Goal: Transaction & Acquisition: Purchase product/service

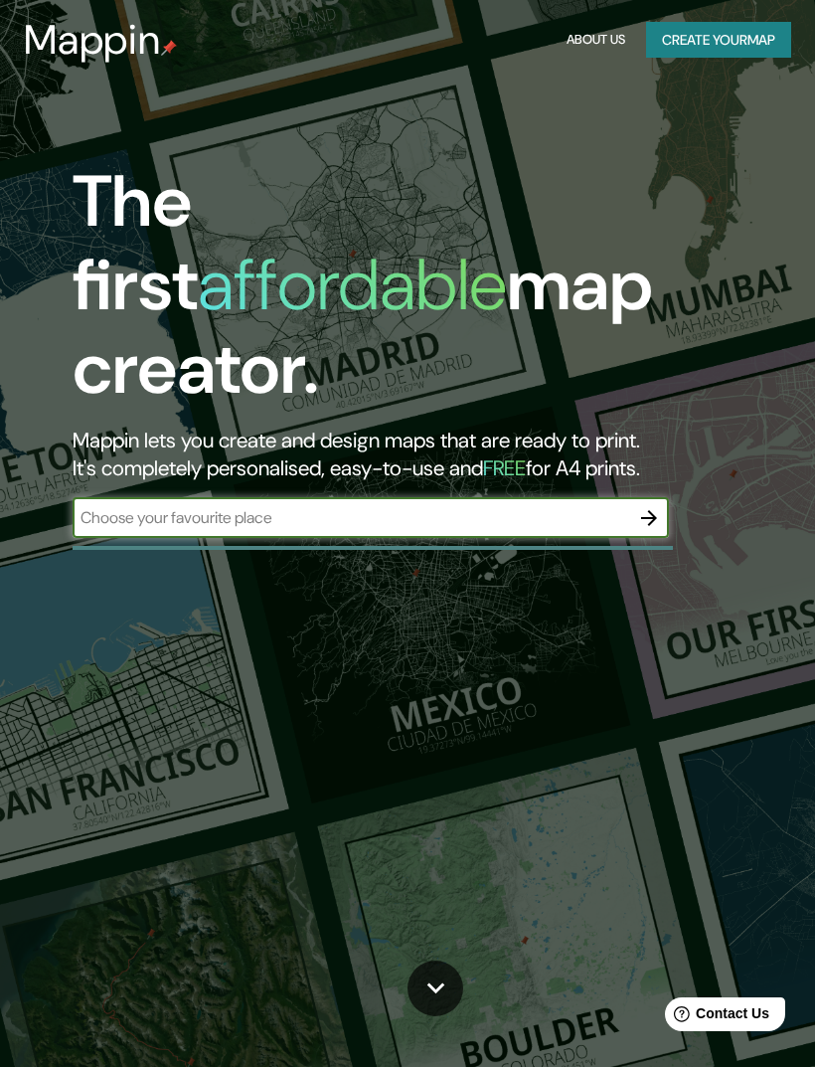
click at [143, 506] on input "text" at bounding box center [351, 517] width 557 height 23
type input "[GEOGRAPHIC_DATA]"
click at [655, 506] on icon "button" at bounding box center [649, 518] width 24 height 24
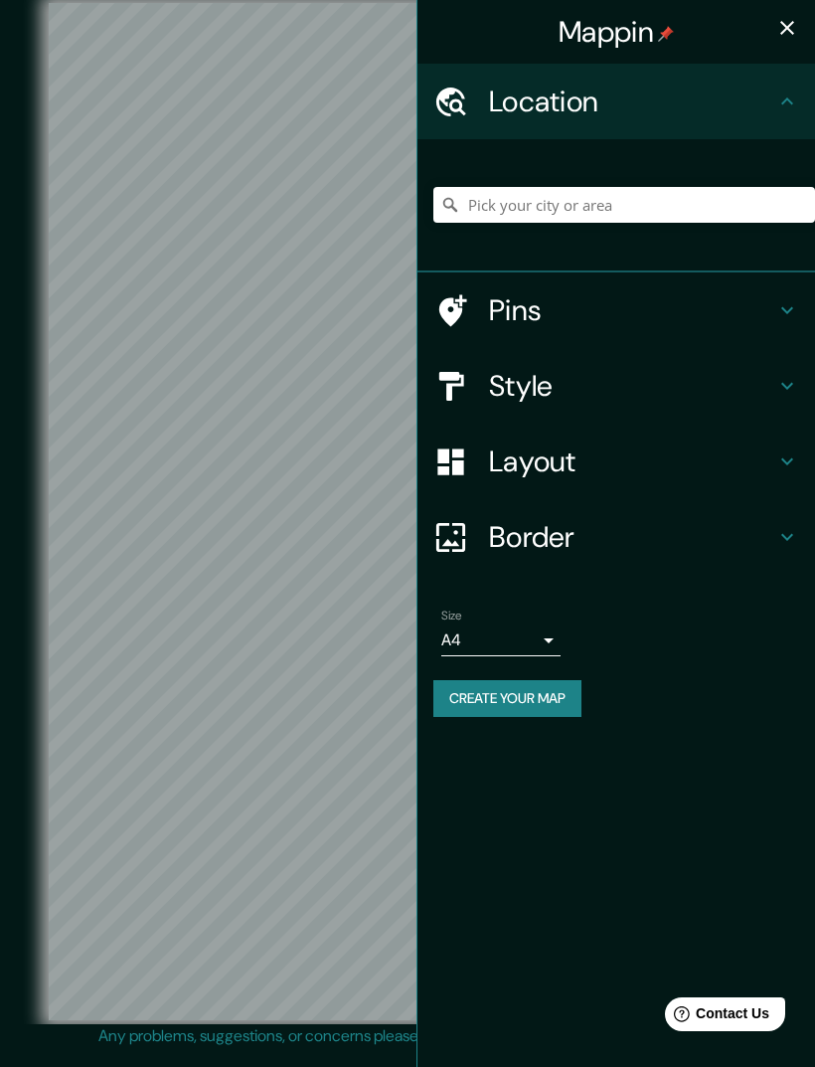
click at [622, 386] on h4 "Style" at bounding box center [632, 386] width 286 height 36
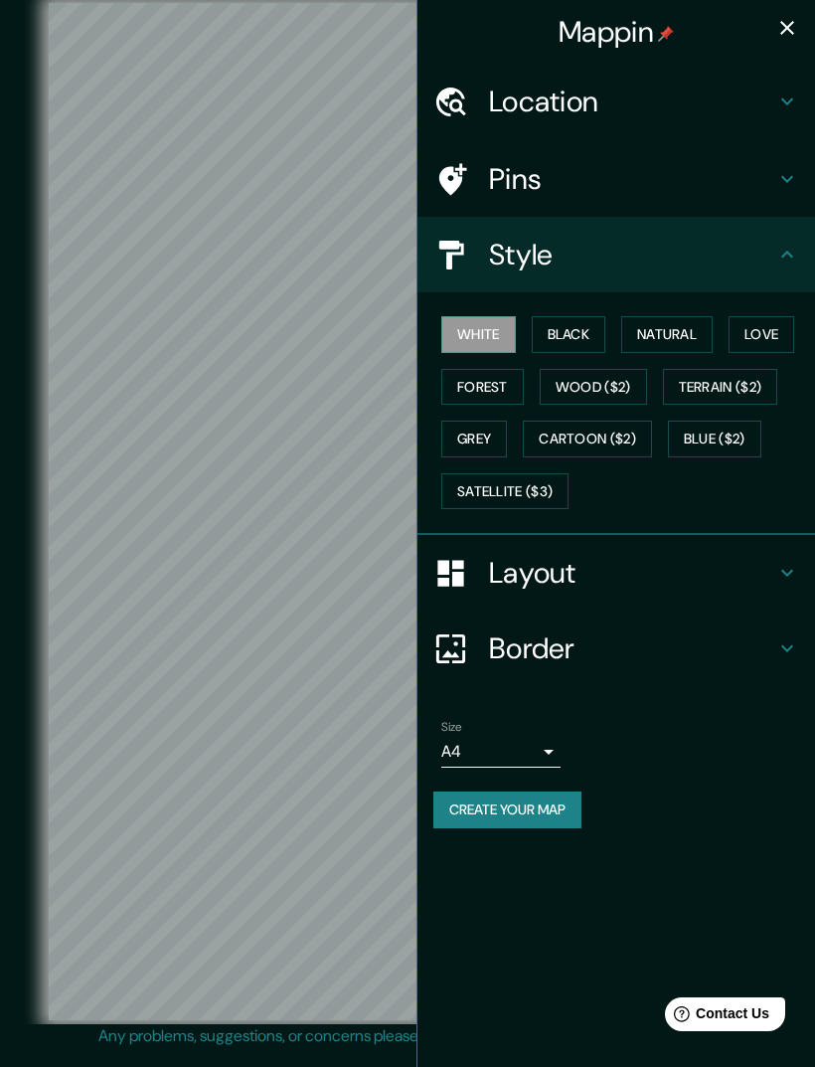
click at [581, 330] on button "Black" at bounding box center [569, 334] width 75 height 37
click at [540, 492] on button "Satellite ($3)" at bounding box center [505, 491] width 127 height 37
click at [571, 333] on button "Black" at bounding box center [569, 334] width 75 height 37
click at [504, 340] on button "White" at bounding box center [479, 334] width 75 height 37
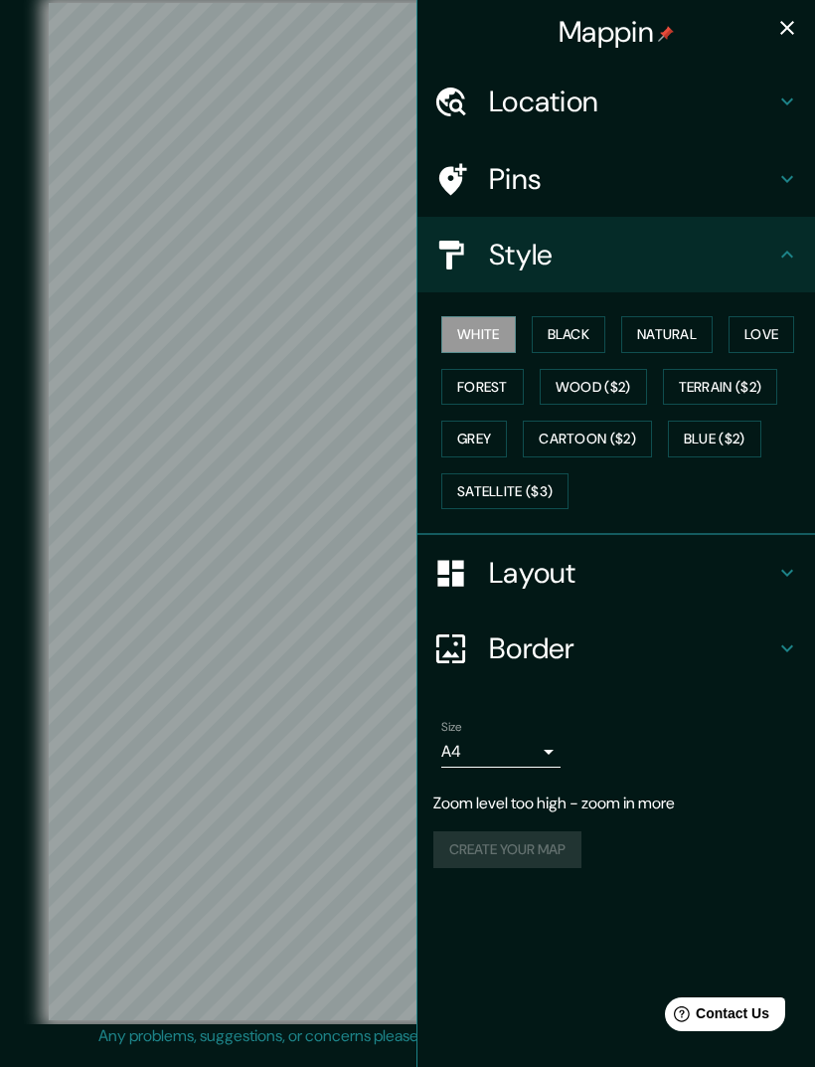
click at [482, 658] on div at bounding box center [462, 648] width 56 height 35
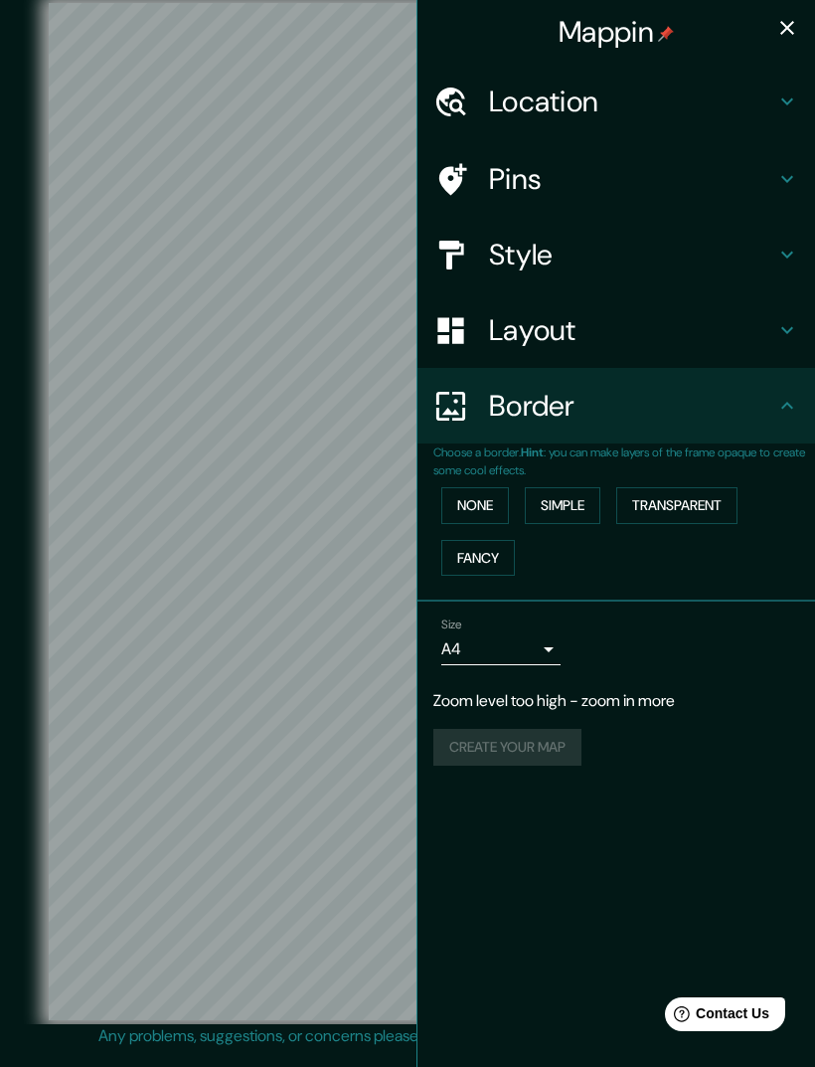
click at [519, 339] on h4 "Layout" at bounding box center [632, 330] width 286 height 36
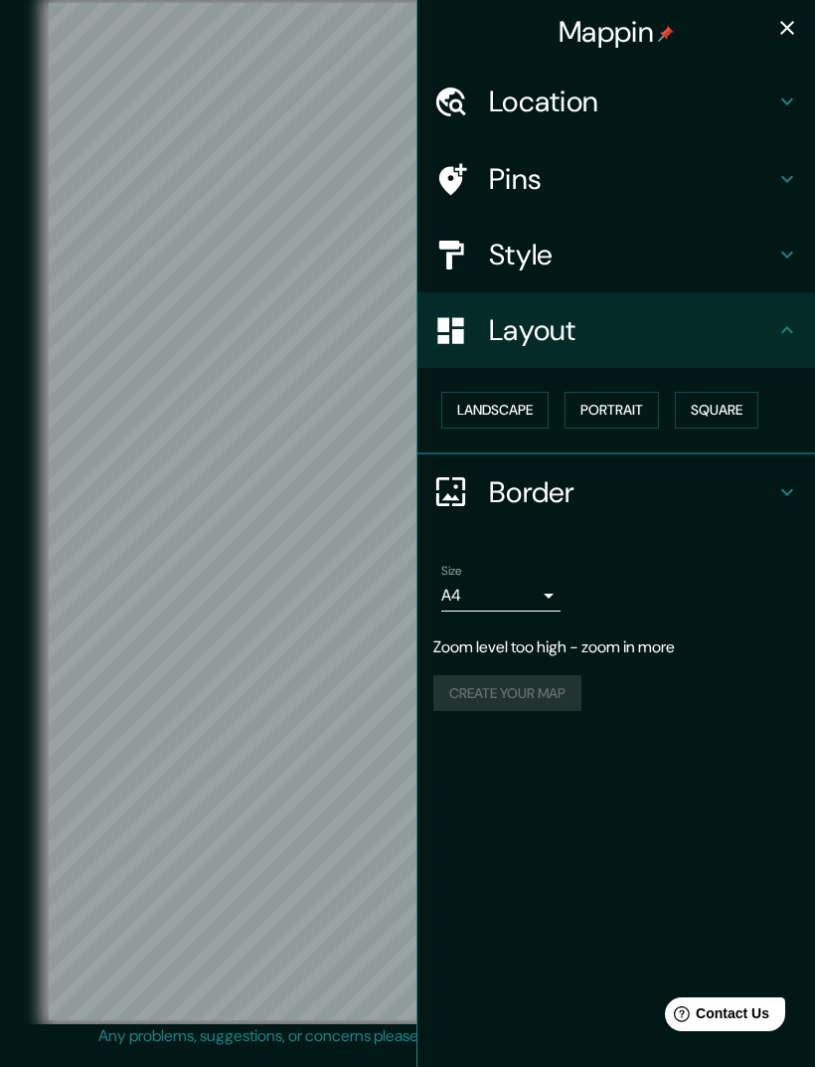
click at [530, 417] on button "Landscape" at bounding box center [495, 410] width 107 height 37
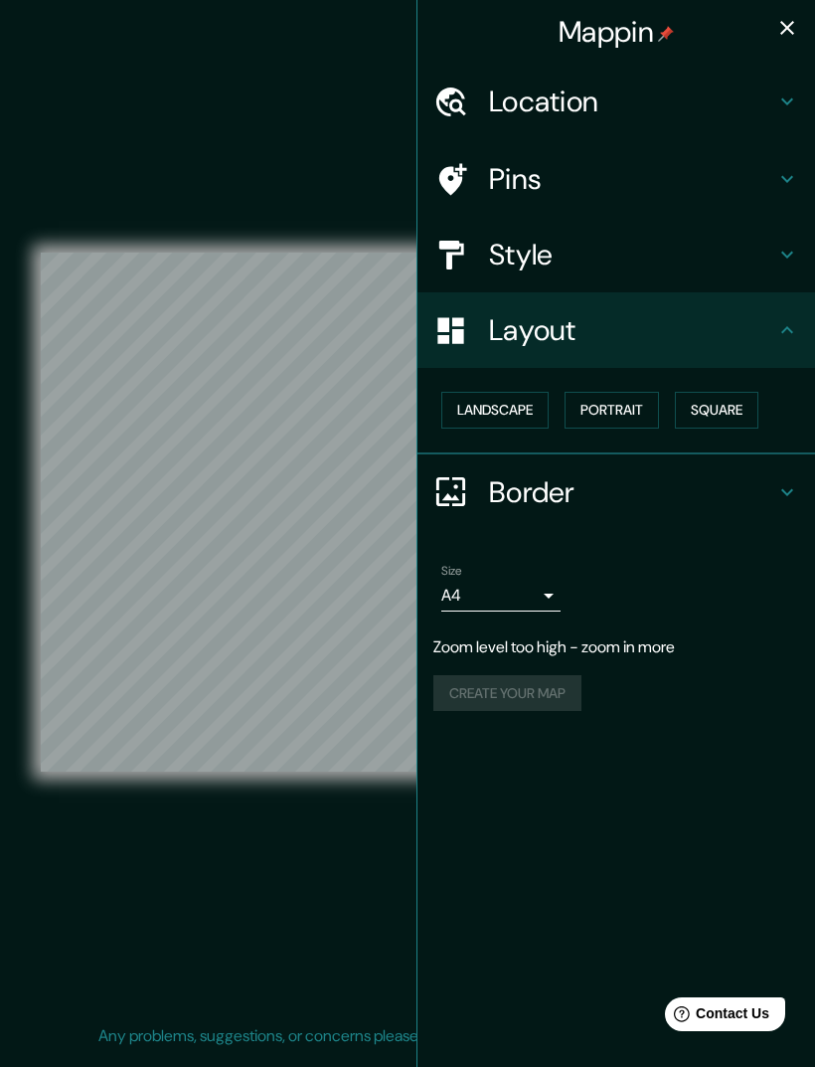
click at [506, 398] on button "Landscape" at bounding box center [495, 410] width 107 height 37
click at [613, 421] on button "Portrait" at bounding box center [612, 410] width 94 height 37
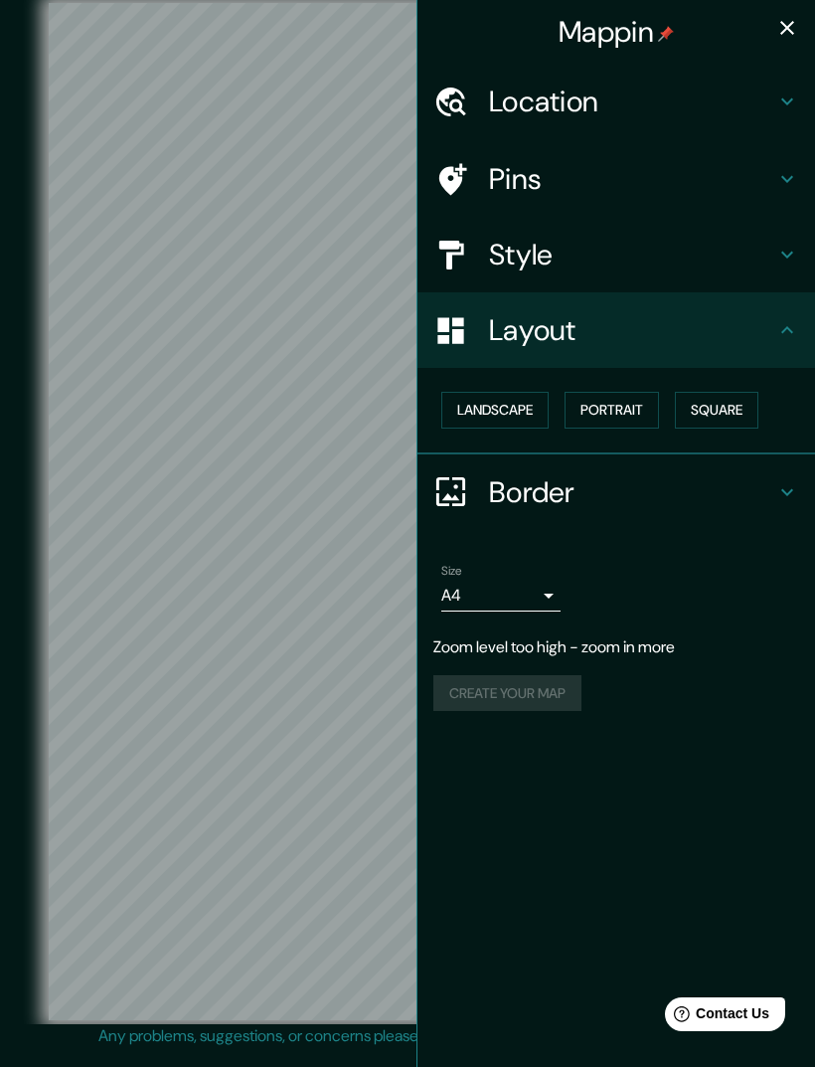
click at [733, 400] on button "Square" at bounding box center [717, 410] width 84 height 37
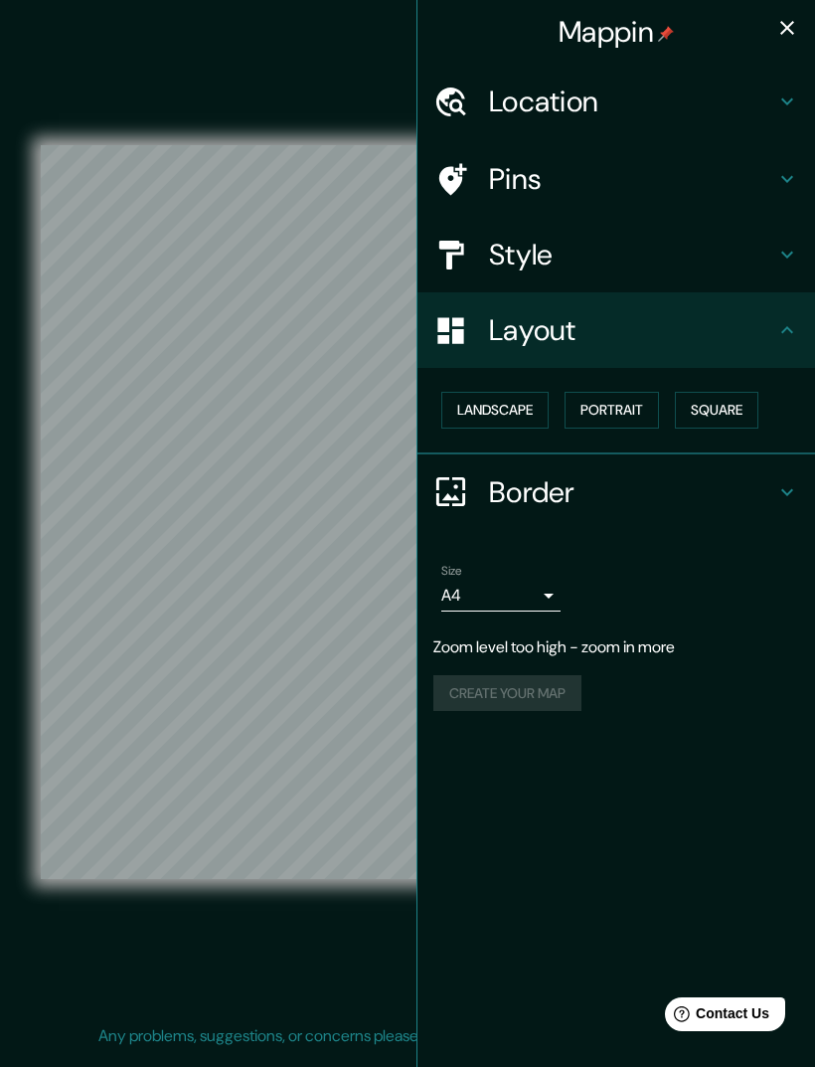
click at [620, 397] on button "Portrait" at bounding box center [612, 410] width 94 height 37
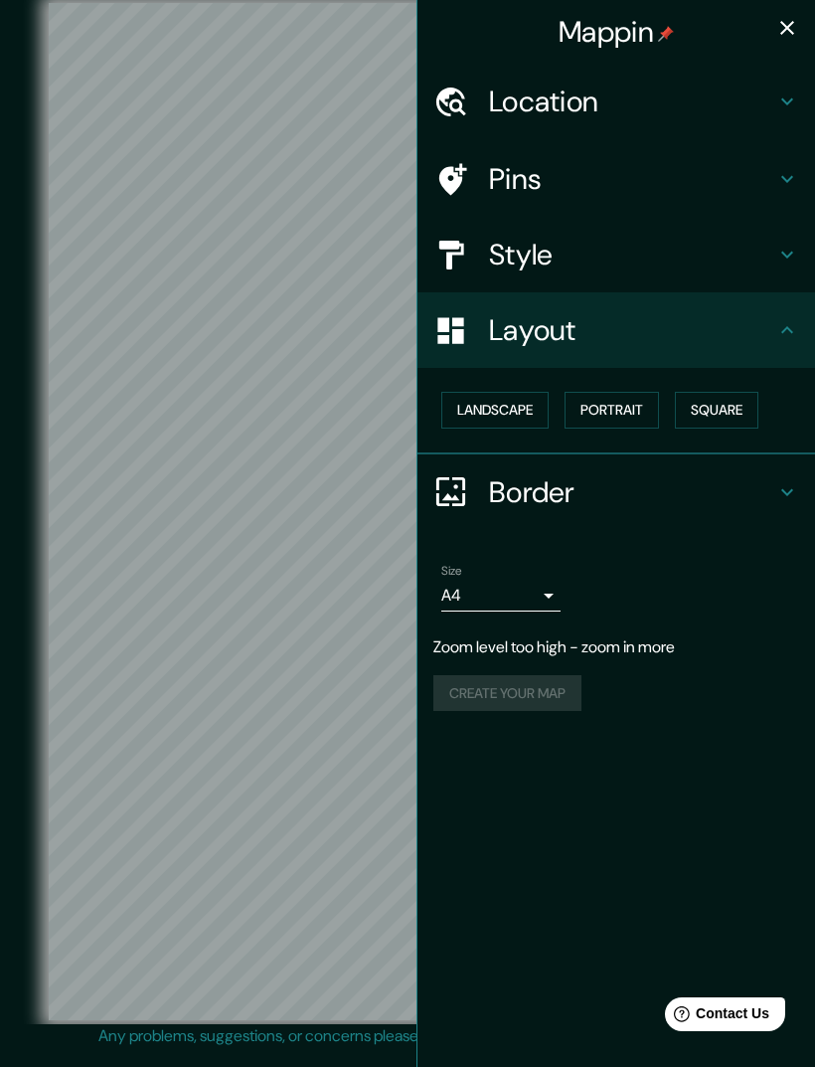
click at [536, 269] on h4 "Style" at bounding box center [632, 255] width 286 height 36
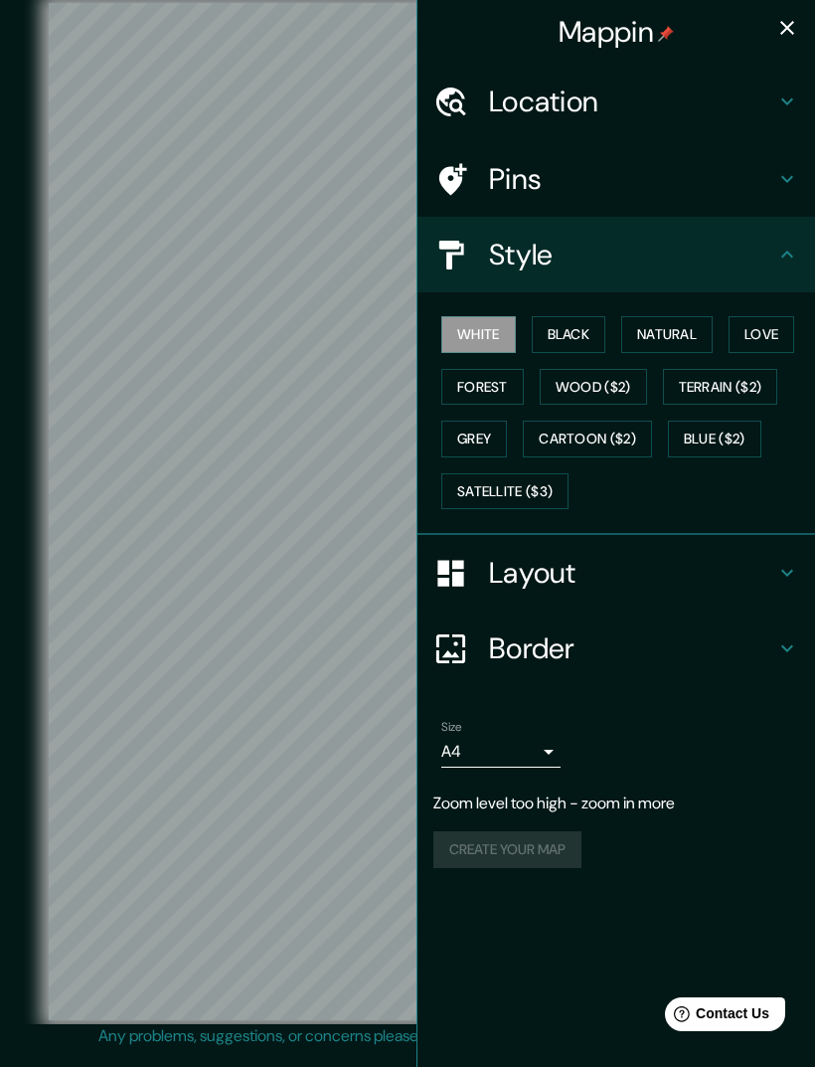
click at [481, 488] on button "Satellite ($3)" at bounding box center [505, 491] width 127 height 37
click at [524, 116] on h4 "Location" at bounding box center [632, 102] width 286 height 36
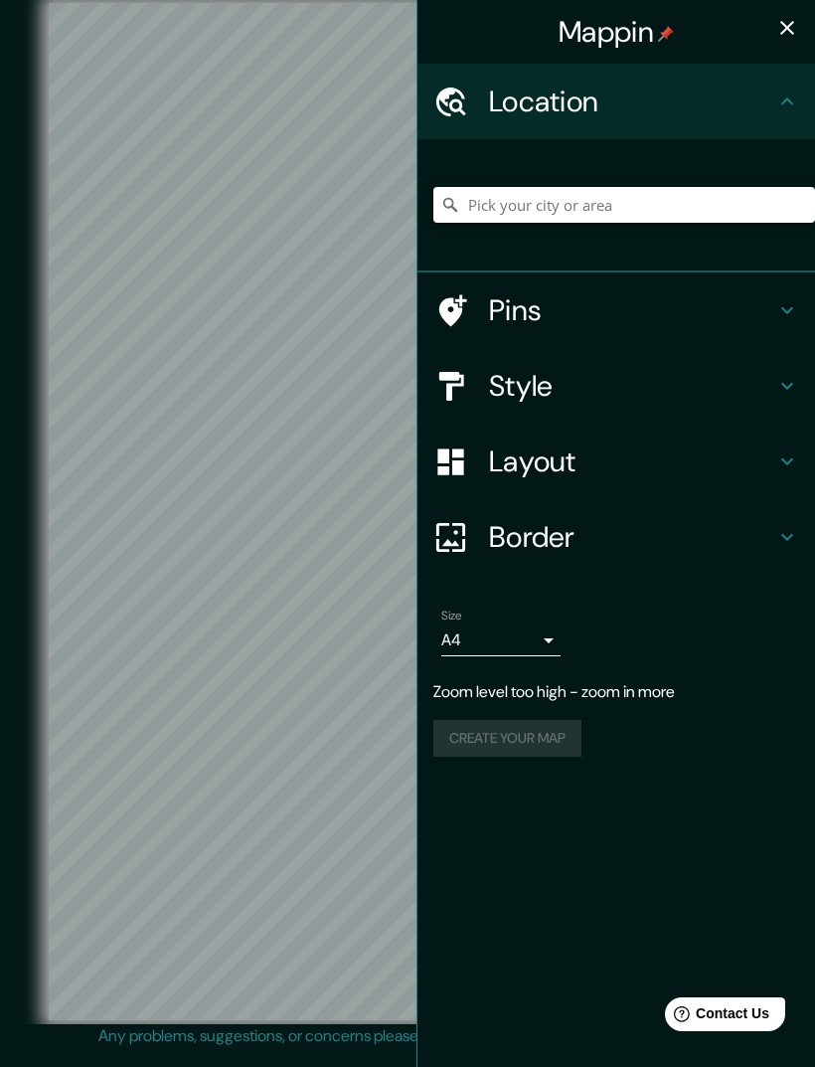
click at [489, 208] on input "Pick your city or area" at bounding box center [625, 205] width 382 height 36
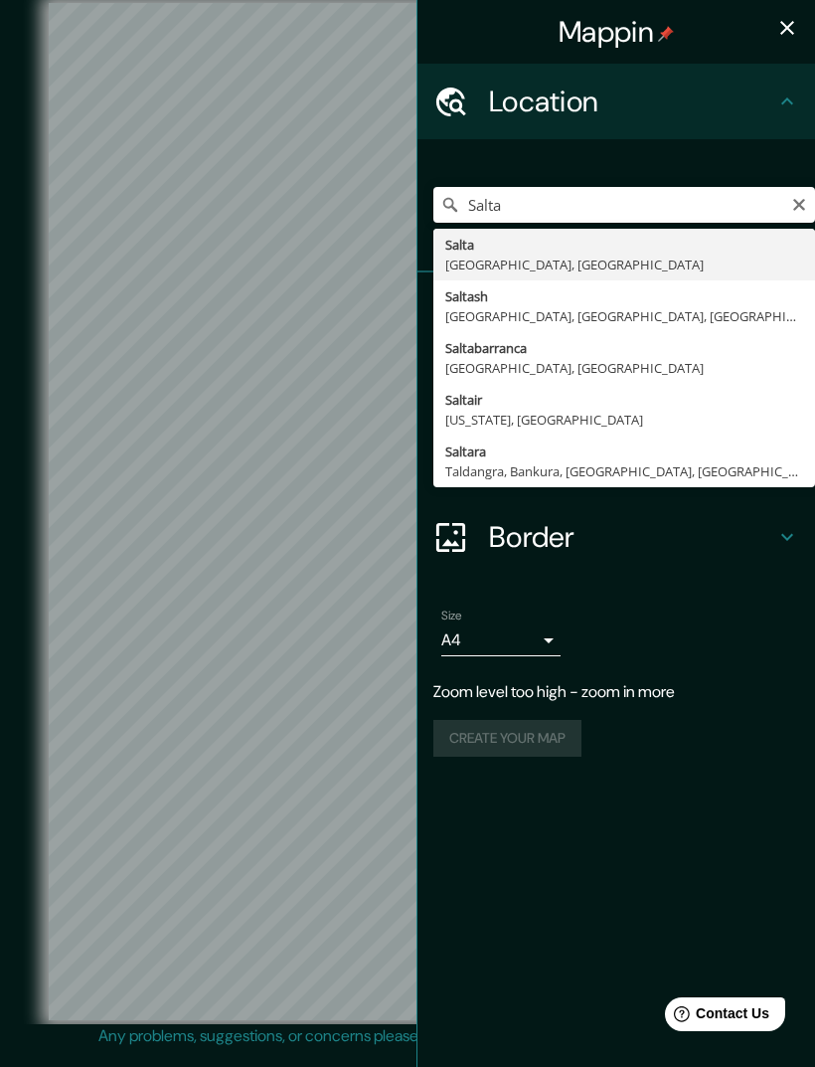
type input "Salta, [GEOGRAPHIC_DATA], [GEOGRAPHIC_DATA]"
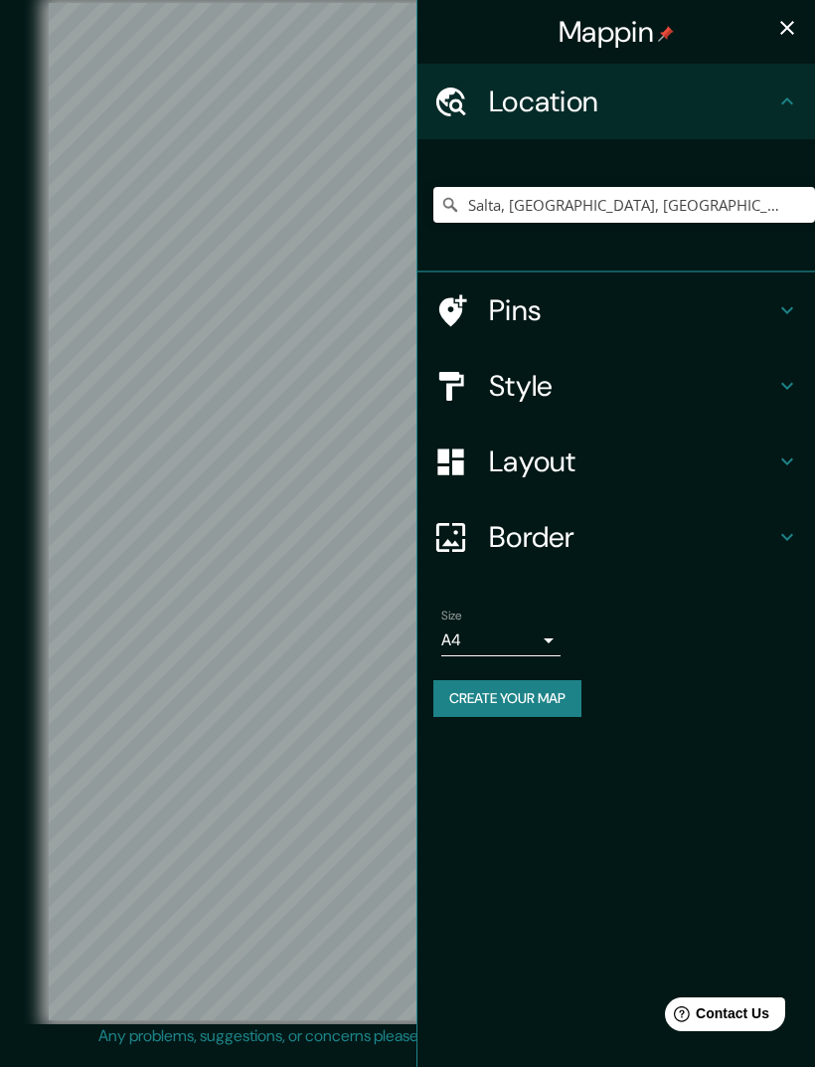
click at [792, 23] on icon "button" at bounding box center [788, 28] width 14 height 14
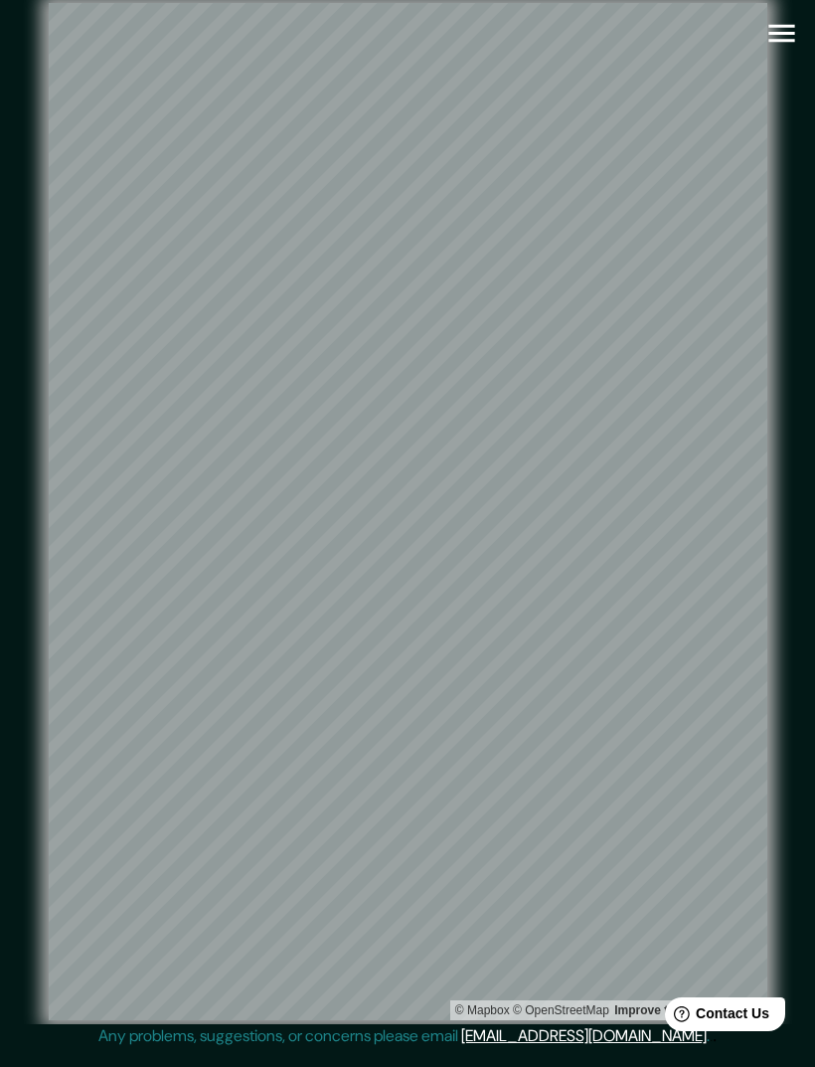
click at [775, 36] on icon "button" at bounding box center [782, 33] width 35 height 35
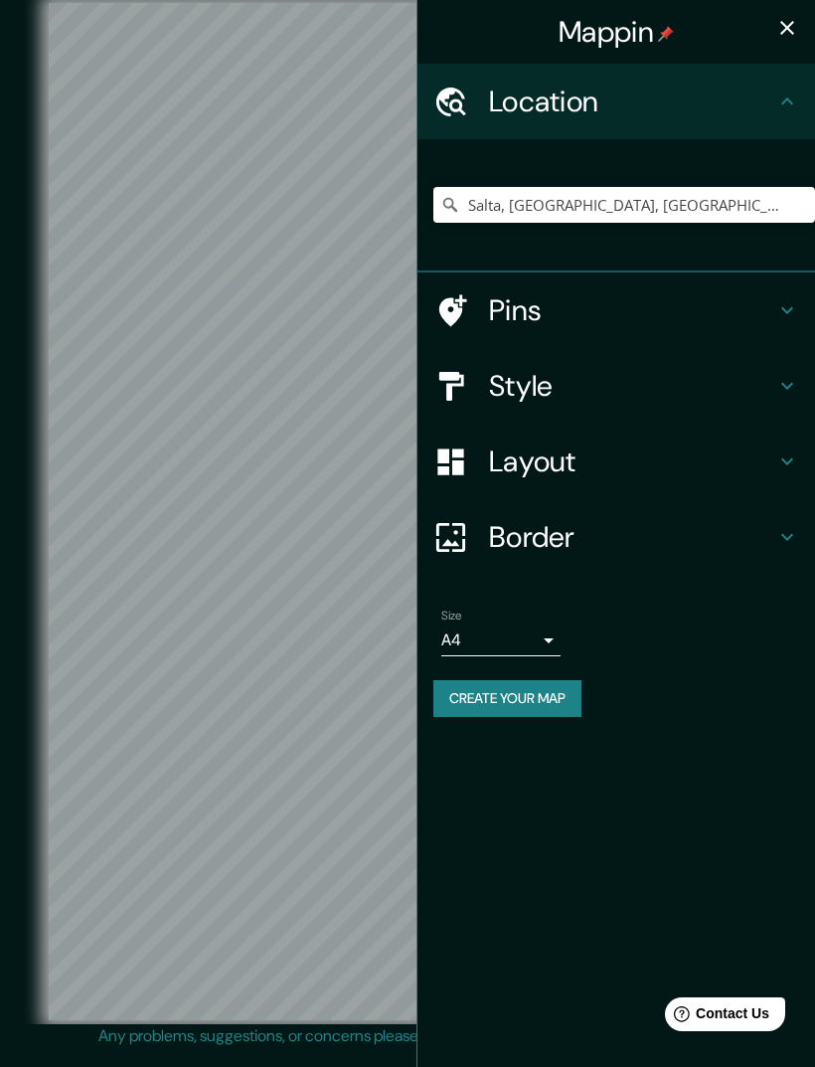
click at [579, 387] on h4 "Style" at bounding box center [632, 386] width 286 height 36
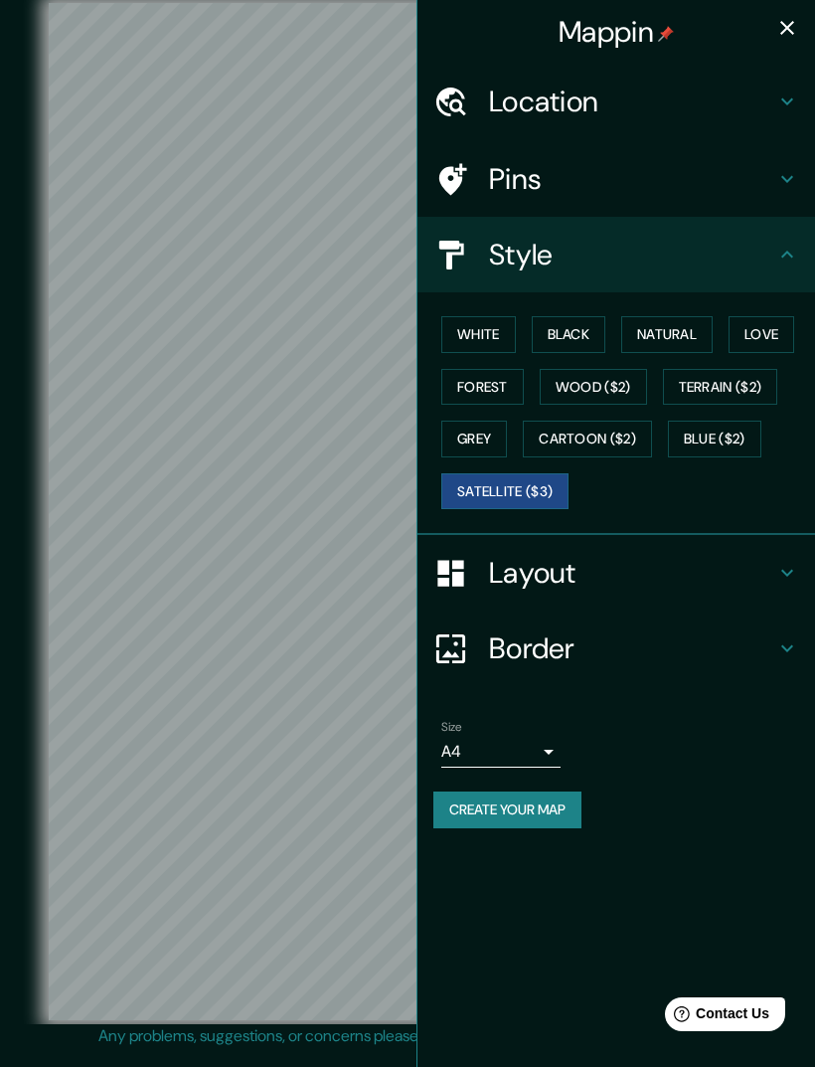
click at [590, 344] on button "Black" at bounding box center [569, 334] width 75 height 37
click at [784, 255] on icon at bounding box center [788, 254] width 12 height 7
click at [787, 268] on div "Style" at bounding box center [617, 255] width 398 height 76
click at [774, 43] on button "button" at bounding box center [788, 28] width 40 height 40
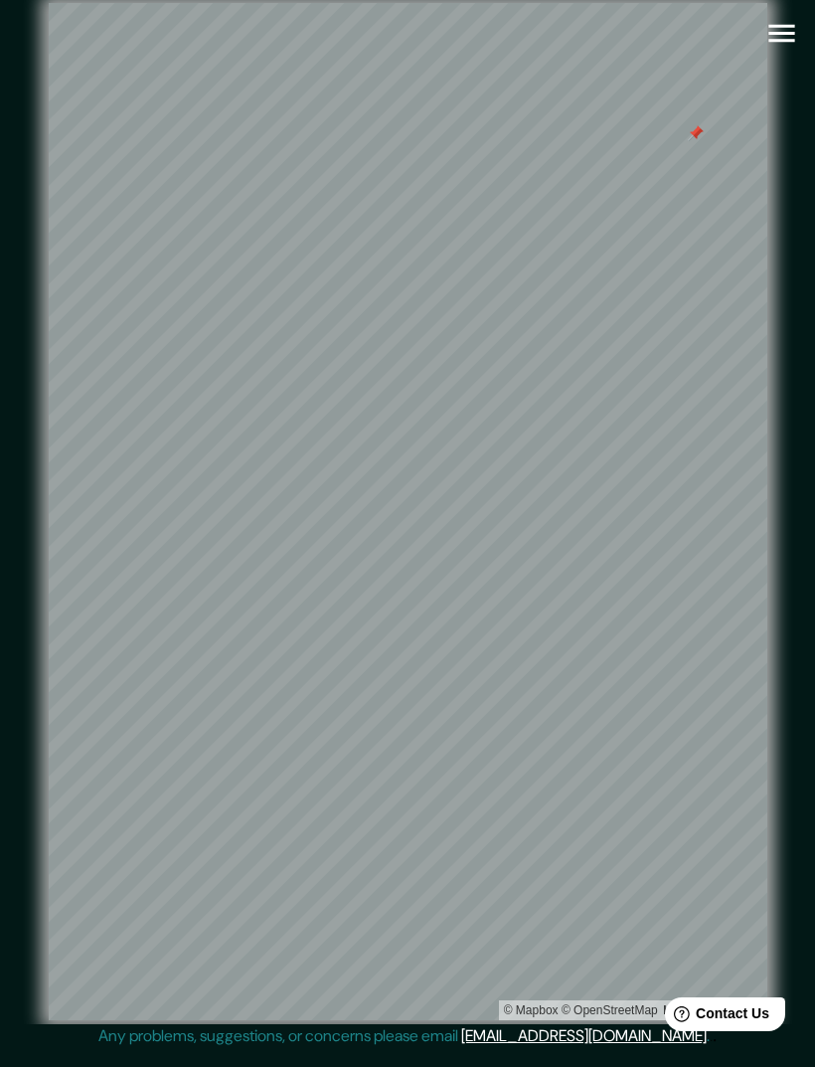
click at [786, 33] on icon "button" at bounding box center [782, 34] width 26 height 18
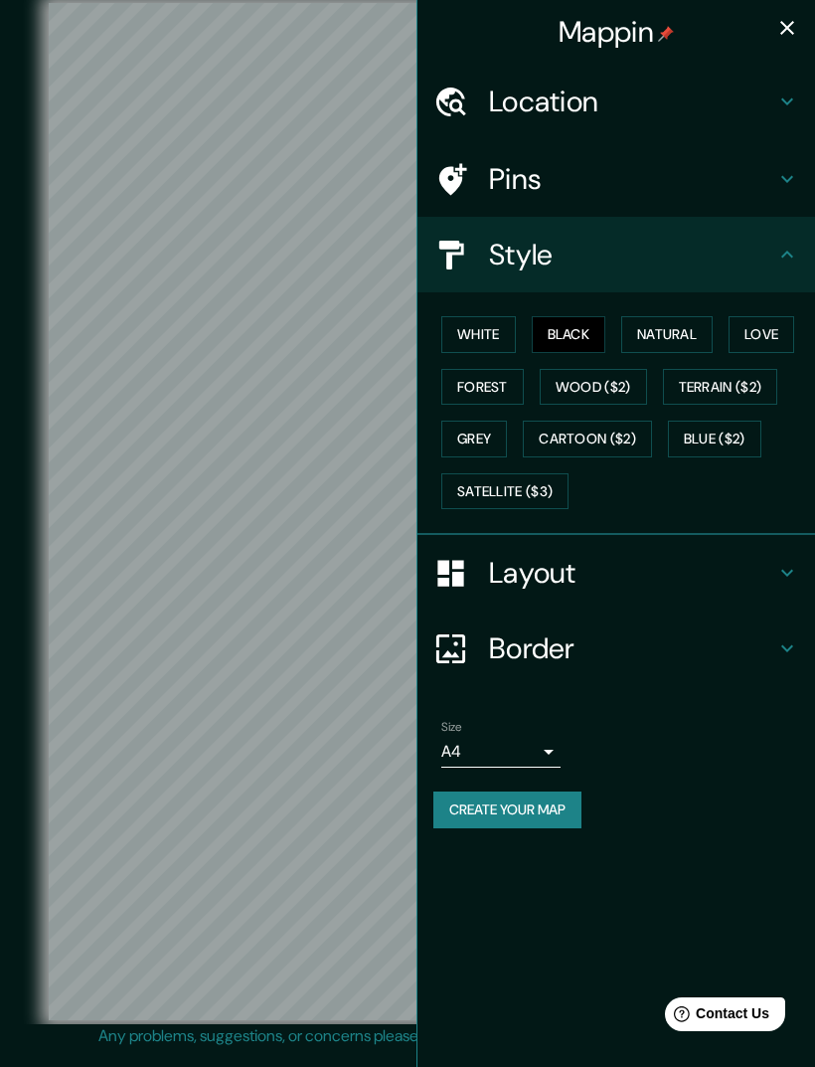
click at [492, 337] on button "White" at bounding box center [479, 334] width 75 height 37
click at [568, 324] on button "Black" at bounding box center [569, 334] width 75 height 37
click at [790, 35] on icon "button" at bounding box center [788, 28] width 24 height 24
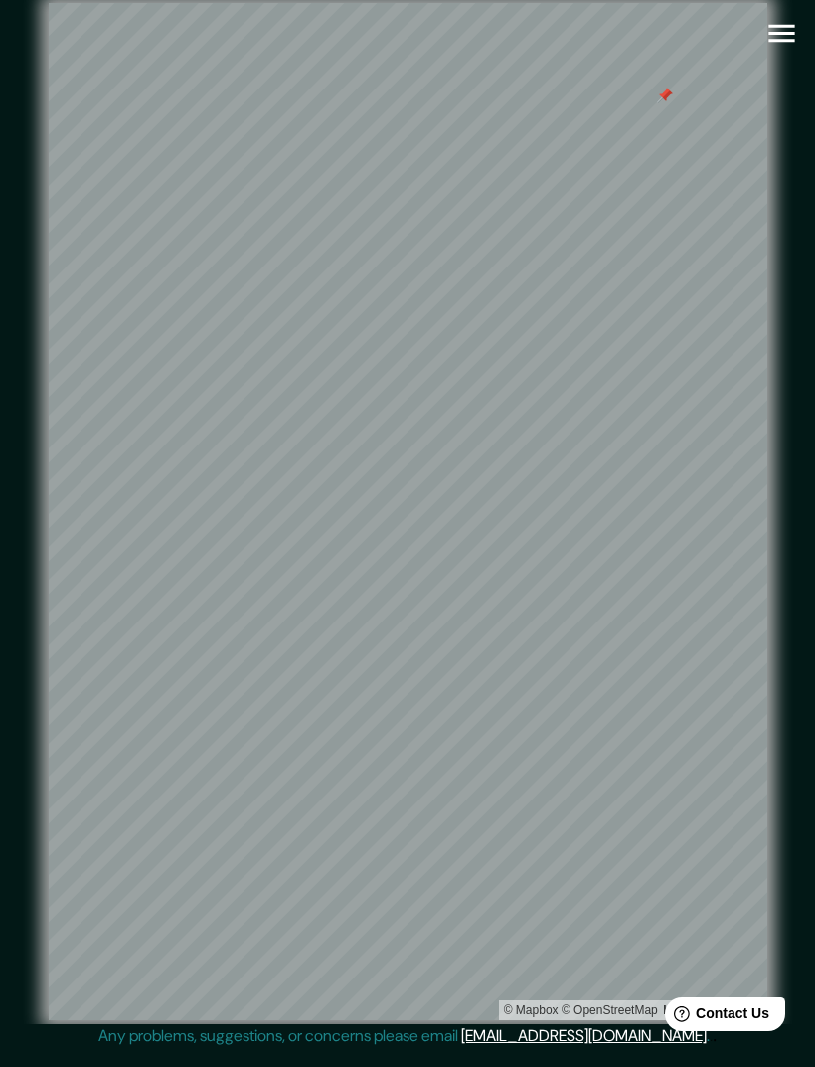
click at [790, 21] on icon "button" at bounding box center [782, 33] width 35 height 35
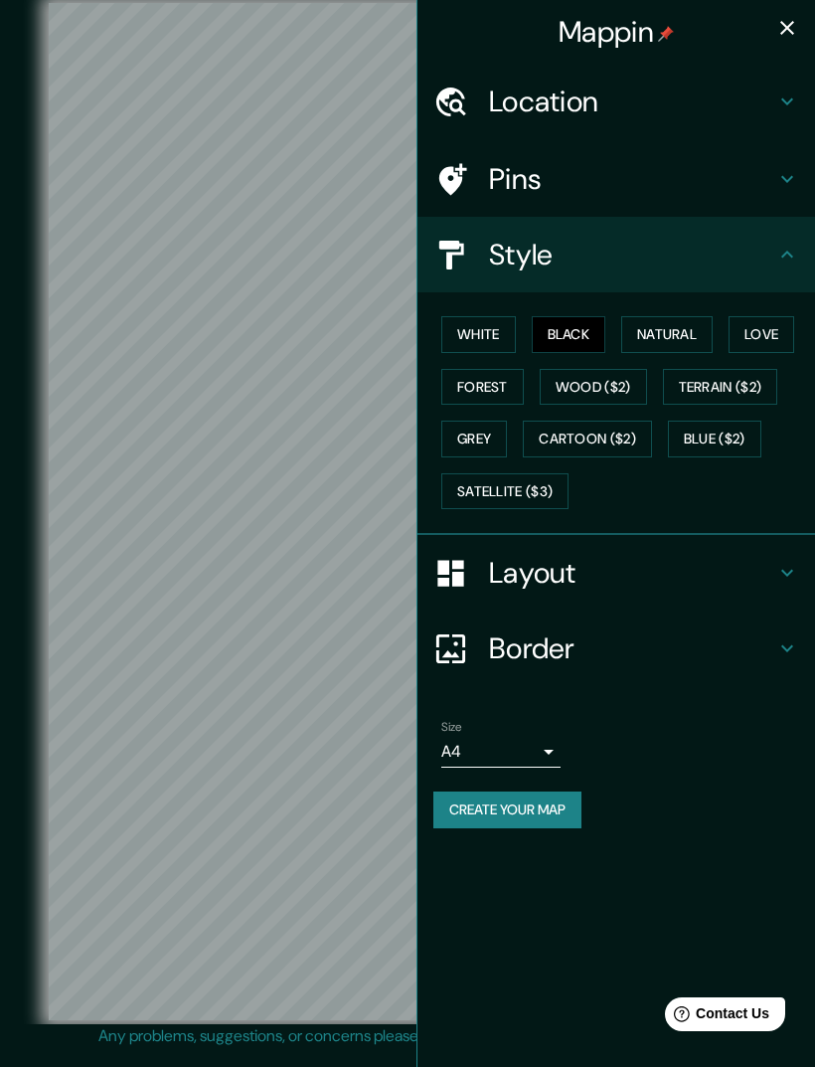
click at [626, 387] on button "Wood ($2)" at bounding box center [593, 387] width 107 height 37
click at [747, 382] on button "Terrain ($2)" at bounding box center [720, 387] width 115 height 37
click at [728, 435] on button "Blue ($2)" at bounding box center [714, 439] width 93 height 37
click at [490, 432] on button "Grey" at bounding box center [475, 439] width 66 height 37
click at [491, 385] on button "Forest" at bounding box center [483, 387] width 83 height 37
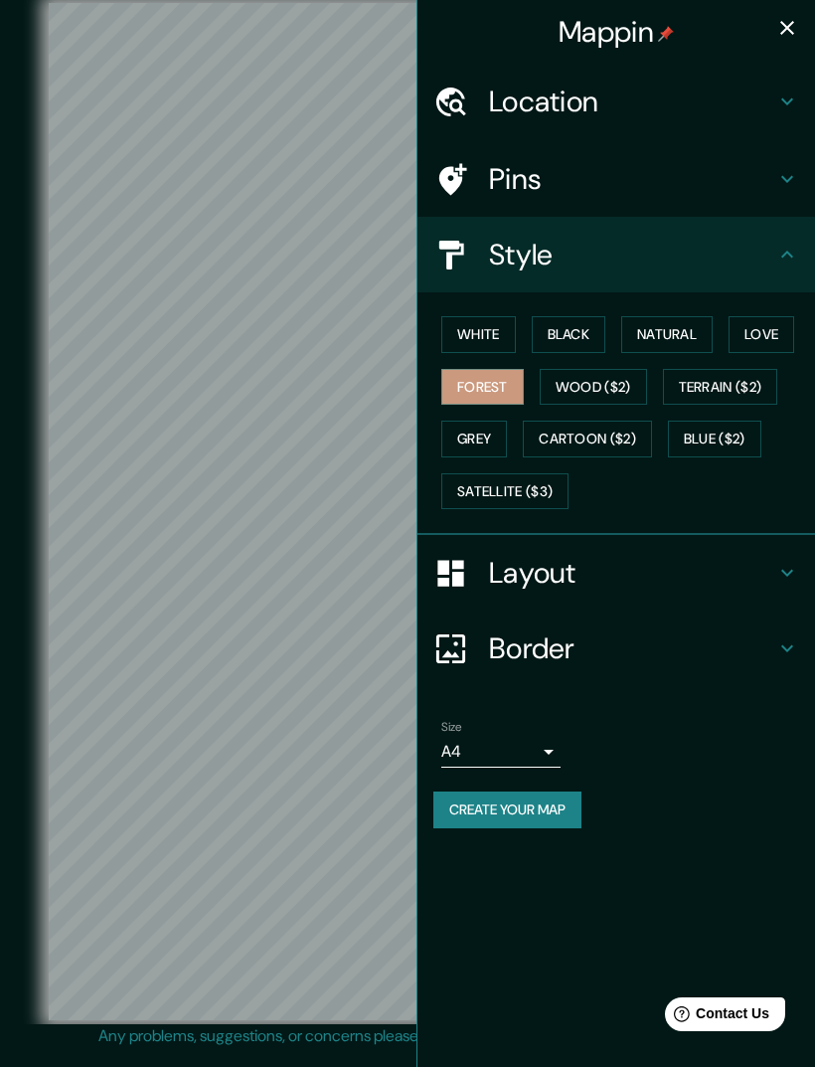
click at [537, 484] on button "Satellite ($3)" at bounding box center [505, 491] width 127 height 37
click at [492, 332] on button "White" at bounding box center [479, 334] width 75 height 37
click at [583, 325] on button "Black" at bounding box center [569, 334] width 75 height 37
click at [669, 331] on button "Natural" at bounding box center [667, 334] width 91 height 37
click at [774, 330] on button "Love" at bounding box center [762, 334] width 66 height 37
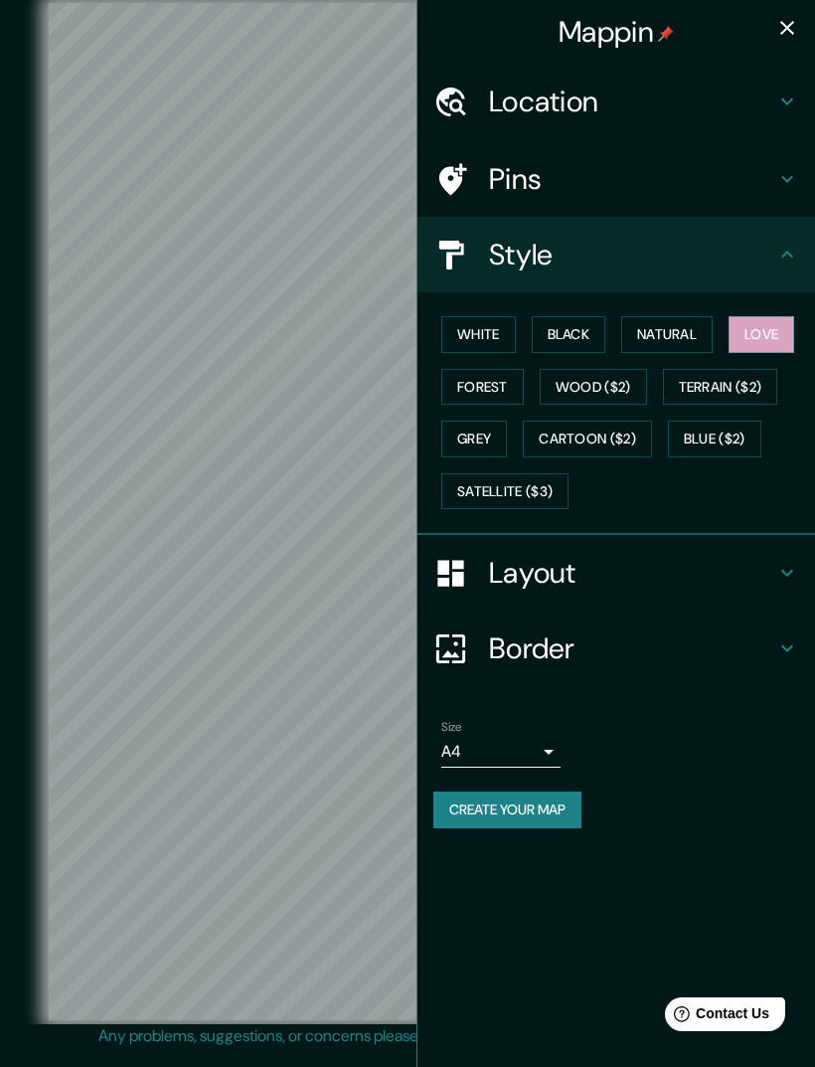
click at [616, 384] on button "Wood ($2)" at bounding box center [593, 387] width 107 height 37
click at [576, 342] on button "Black" at bounding box center [569, 334] width 75 height 37
click at [788, 34] on icon "button" at bounding box center [788, 28] width 24 height 24
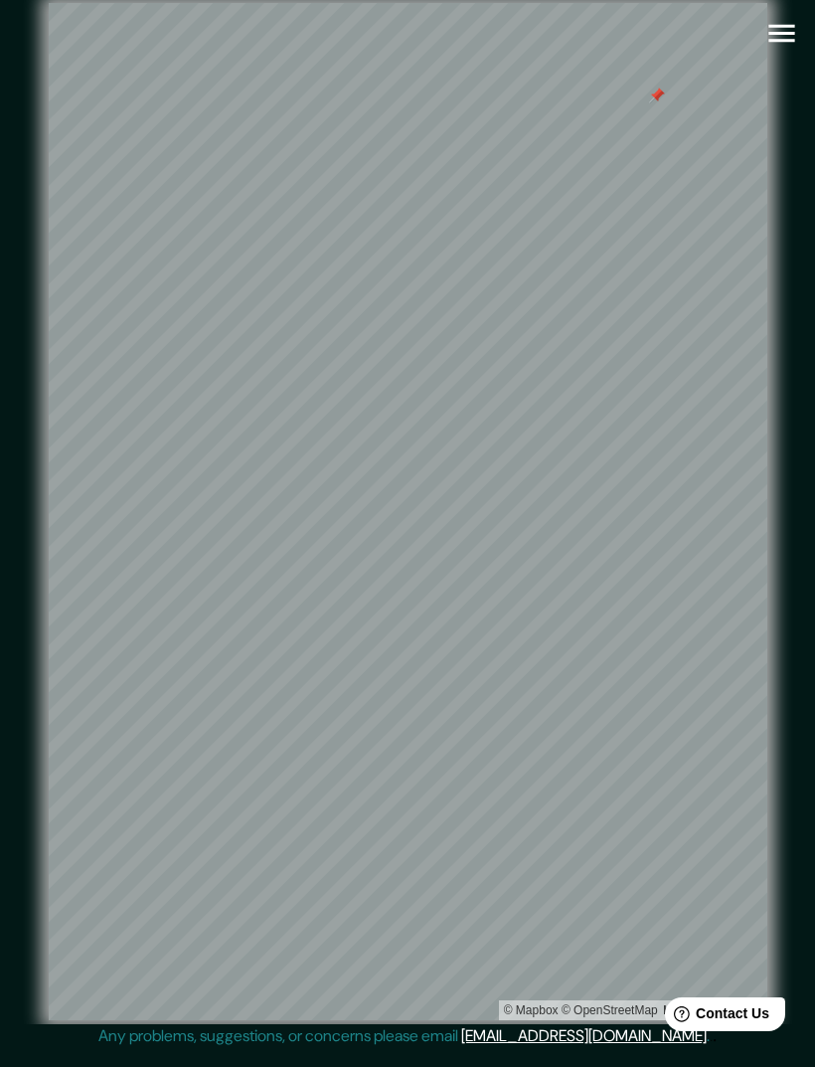
click at [777, 39] on icon "button" at bounding box center [782, 33] width 35 height 35
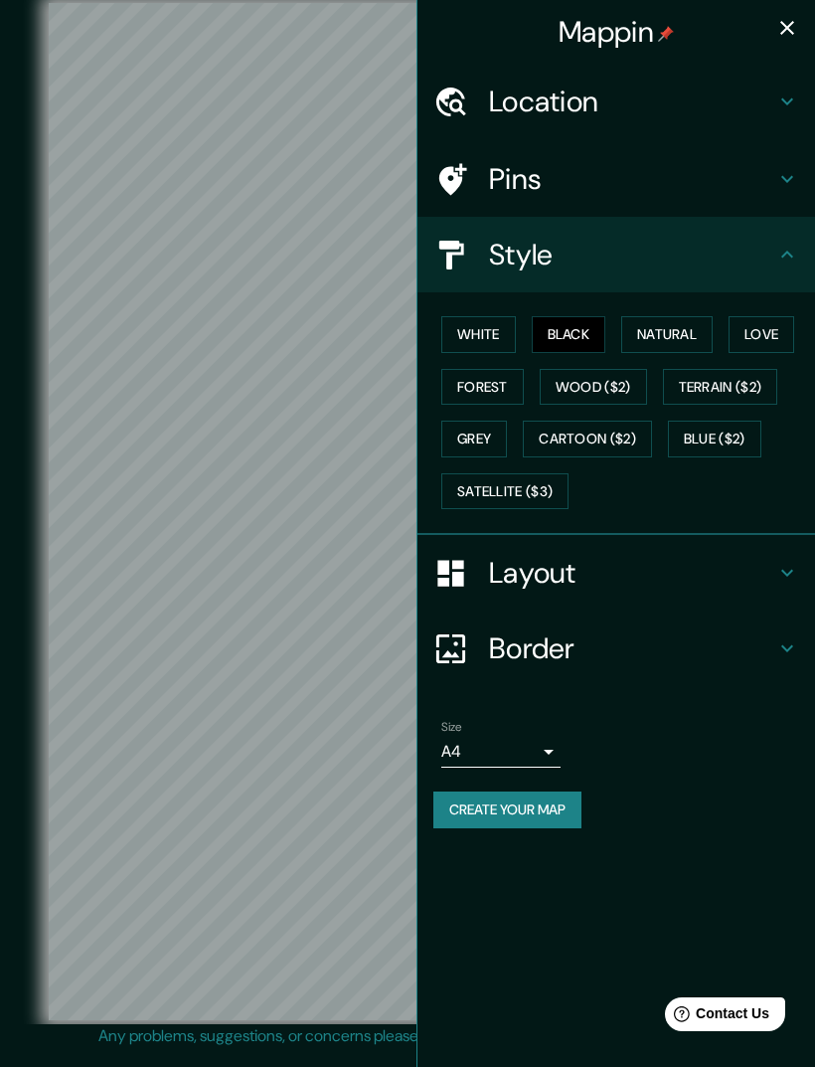
click at [502, 483] on button "Satellite ($3)" at bounding box center [505, 491] width 127 height 37
click at [782, 36] on icon "button" at bounding box center [788, 28] width 24 height 24
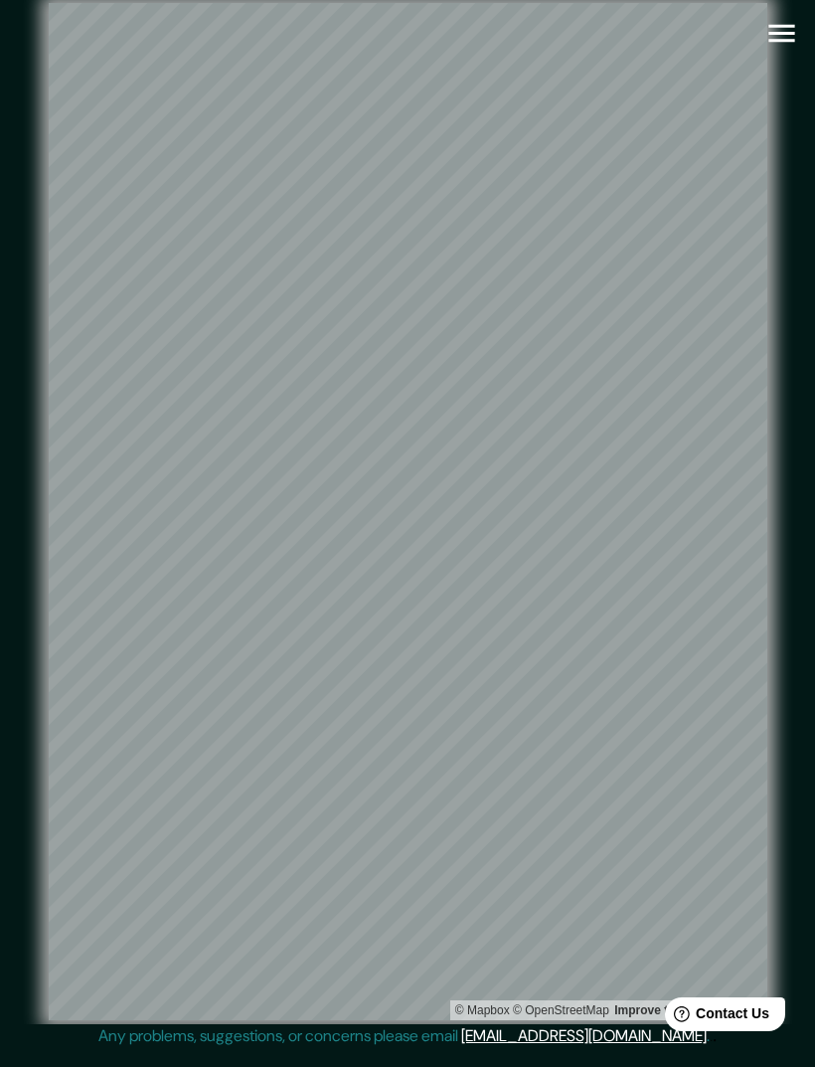
click at [779, 40] on icon "button" at bounding box center [782, 34] width 26 height 18
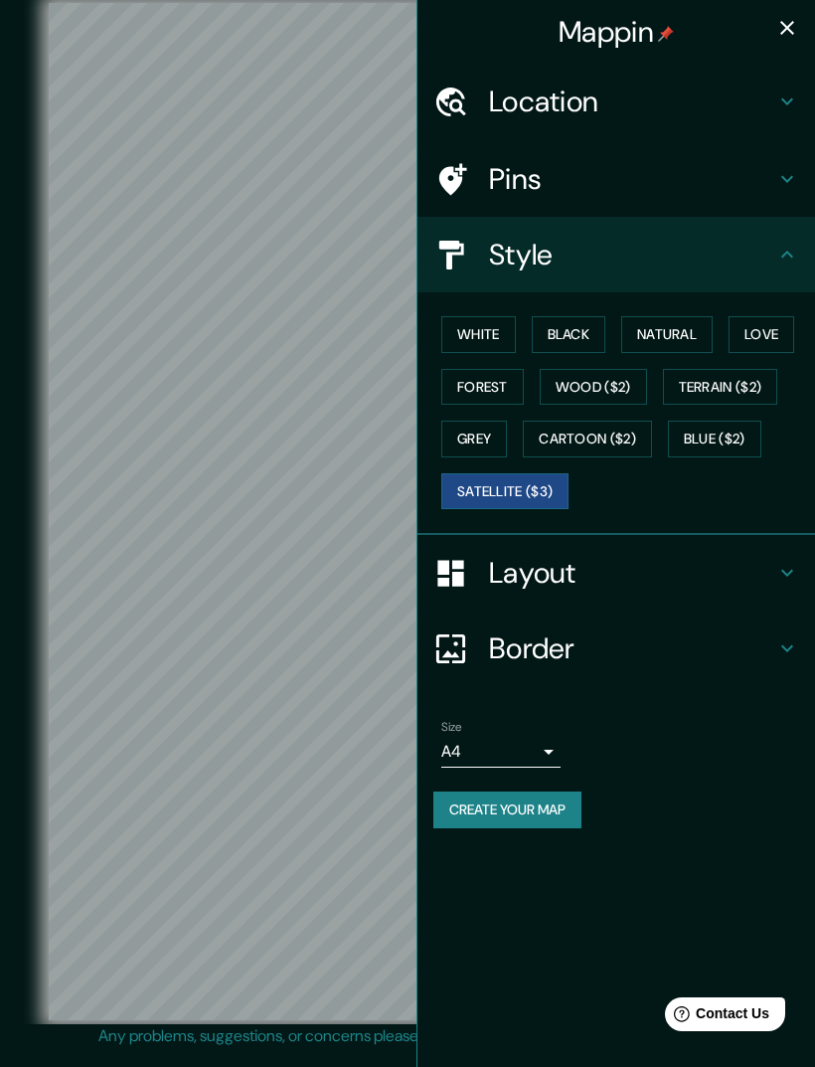
click at [588, 327] on button "Black" at bounding box center [569, 334] width 75 height 37
click at [790, 26] on icon "button" at bounding box center [788, 28] width 14 height 14
